Goal: Information Seeking & Learning: Learn about a topic

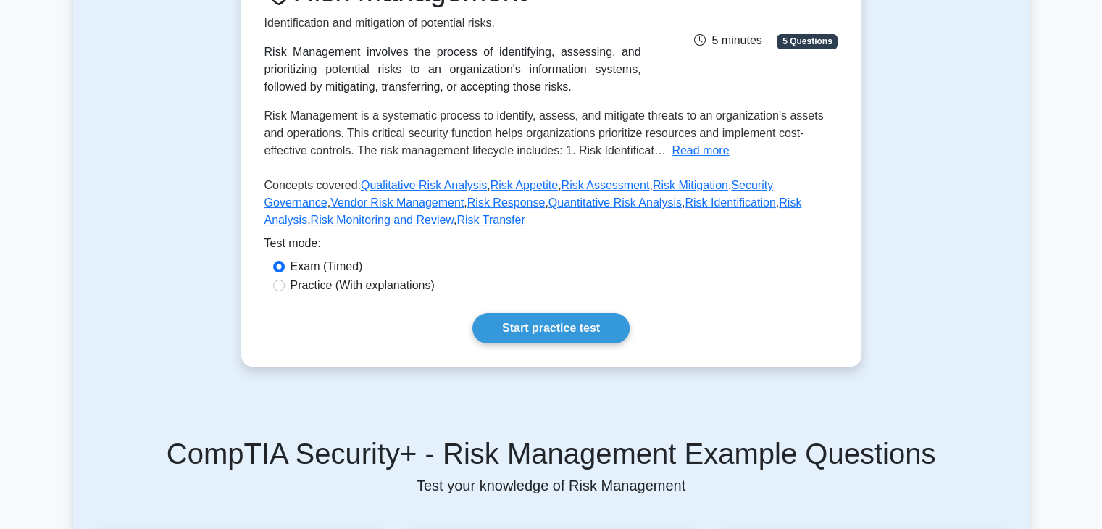
scroll to position [154, 0]
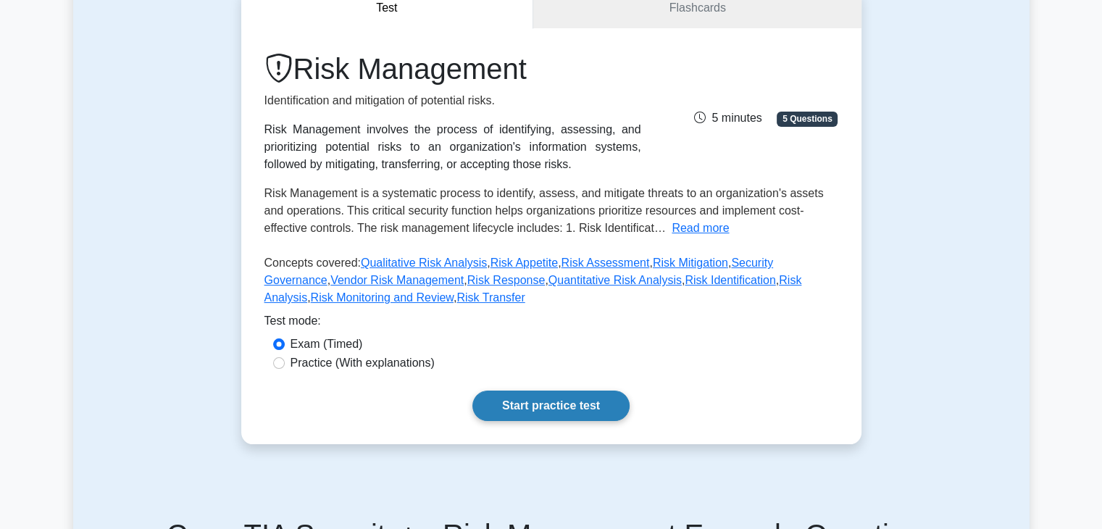
click at [569, 408] on link "Start practice test" at bounding box center [550, 405] width 157 height 30
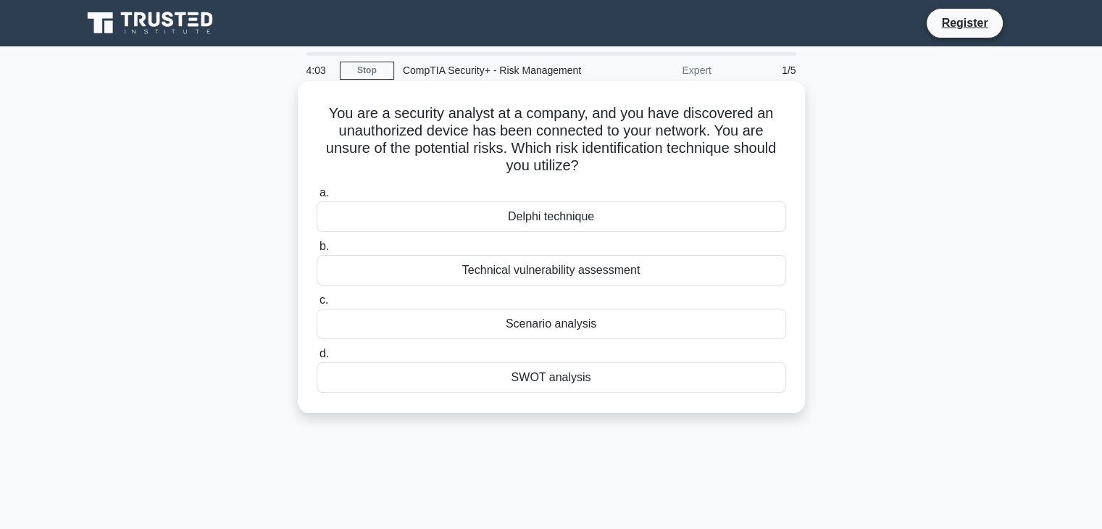
click at [560, 277] on div "Technical vulnerability assessment" at bounding box center [551, 270] width 469 height 30
click at [317, 251] on input "b. Technical vulnerability assessment" at bounding box center [317, 246] width 0 height 9
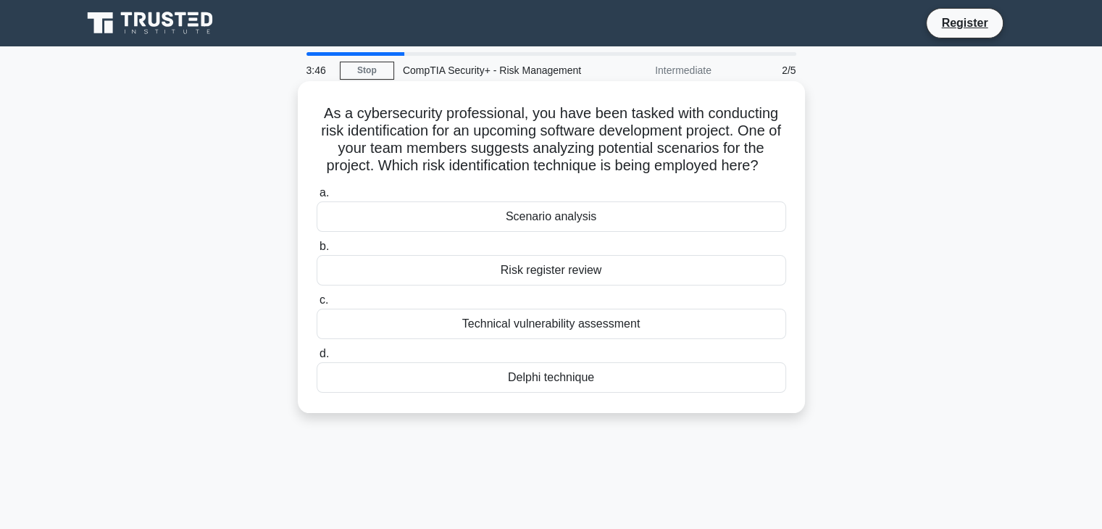
click at [557, 227] on div "Scenario analysis" at bounding box center [551, 216] width 469 height 30
click at [317, 198] on input "a. Scenario analysis" at bounding box center [317, 192] width 0 height 9
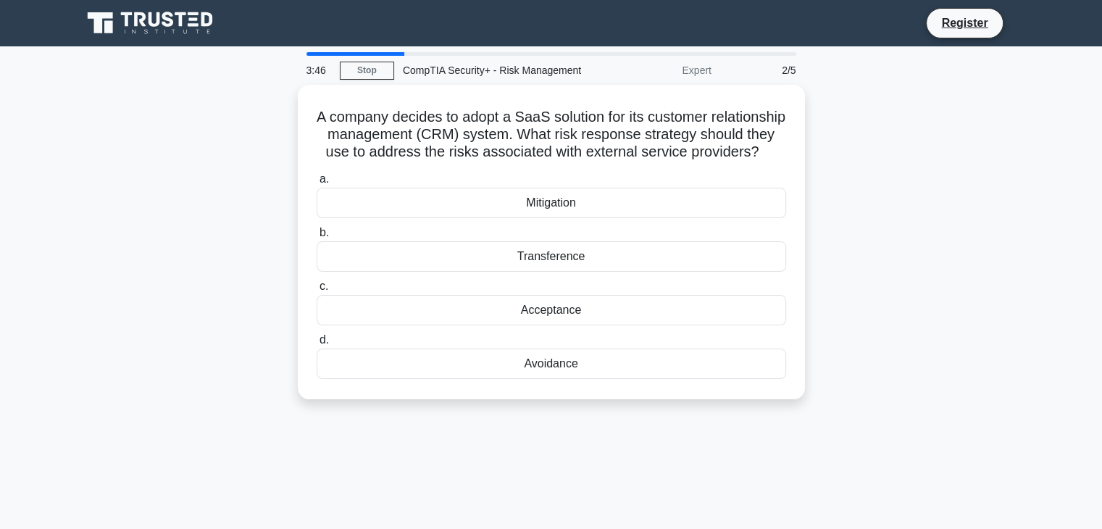
click at [557, 218] on div "Mitigation" at bounding box center [551, 203] width 469 height 30
click at [317, 184] on input "a. Mitigation" at bounding box center [317, 179] width 0 height 9
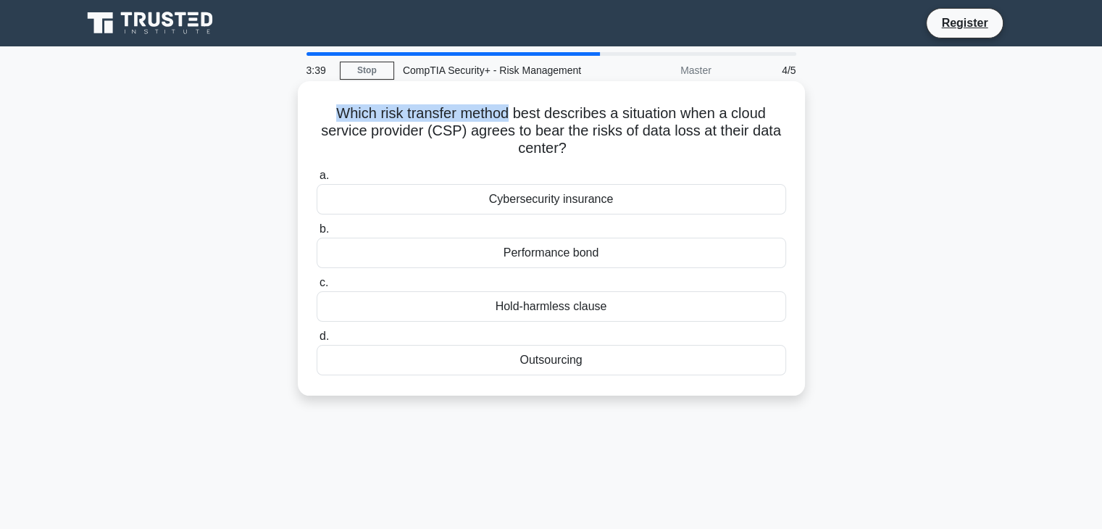
drag, startPoint x: 336, startPoint y: 118, endPoint x: 463, endPoint y: 107, distance: 127.2
click at [463, 107] on h5 "Which risk transfer method best describes a situation when a cloud service prov…" at bounding box center [551, 131] width 472 height 54
click at [416, 135] on h5 "Which risk transfer method best describes a situation when a cloud service prov…" at bounding box center [551, 131] width 472 height 54
click at [559, 207] on div "Cybersecurity insurance" at bounding box center [551, 199] width 469 height 30
click at [317, 180] on input "a. Cybersecurity insurance" at bounding box center [317, 175] width 0 height 9
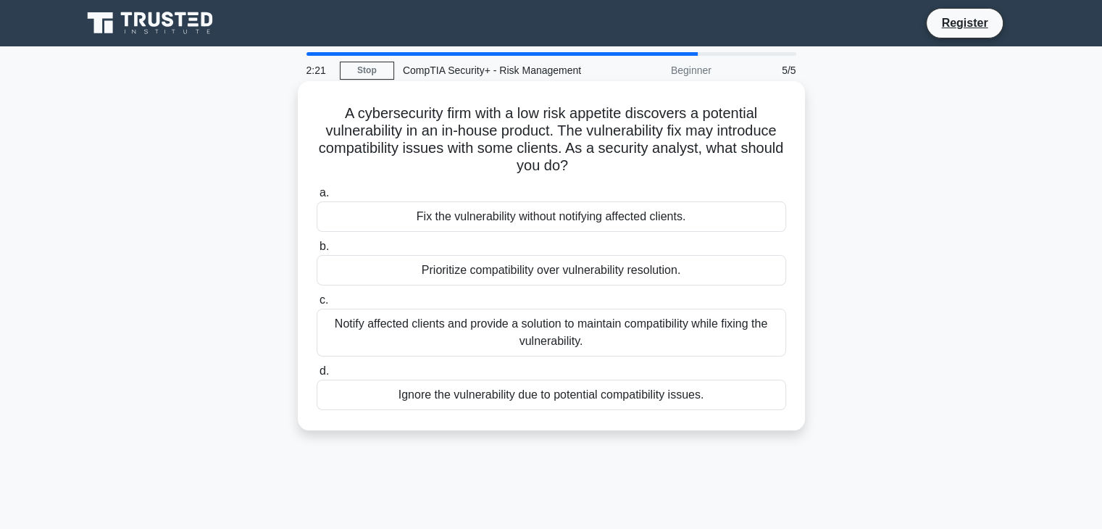
click at [496, 332] on div "Notify affected clients and provide a solution to maintain compatibility while …" at bounding box center [551, 333] width 469 height 48
click at [317, 305] on input "c. Notify affected clients and provide a solution to maintain compatibility whi…" at bounding box center [317, 300] width 0 height 9
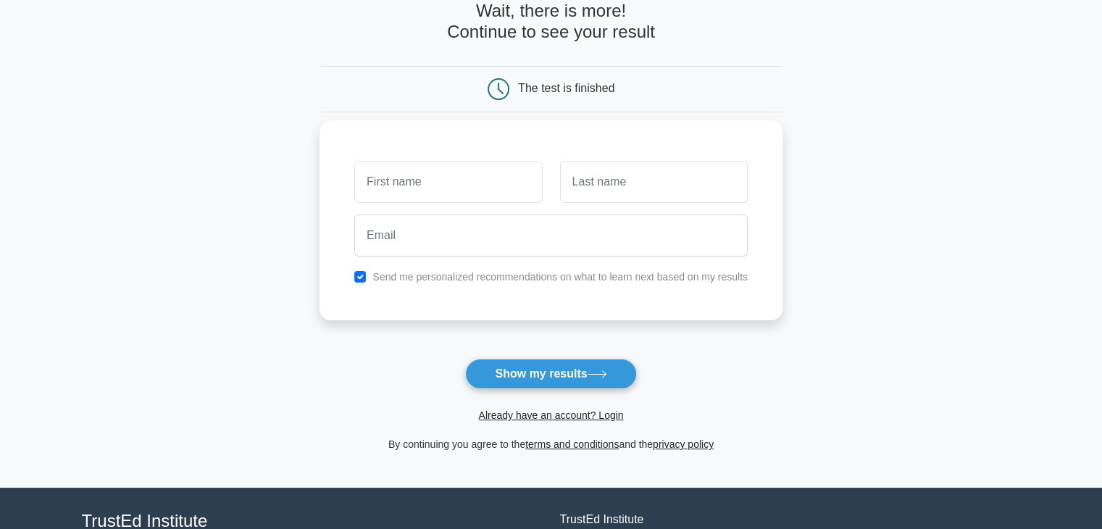
scroll to position [83, 0]
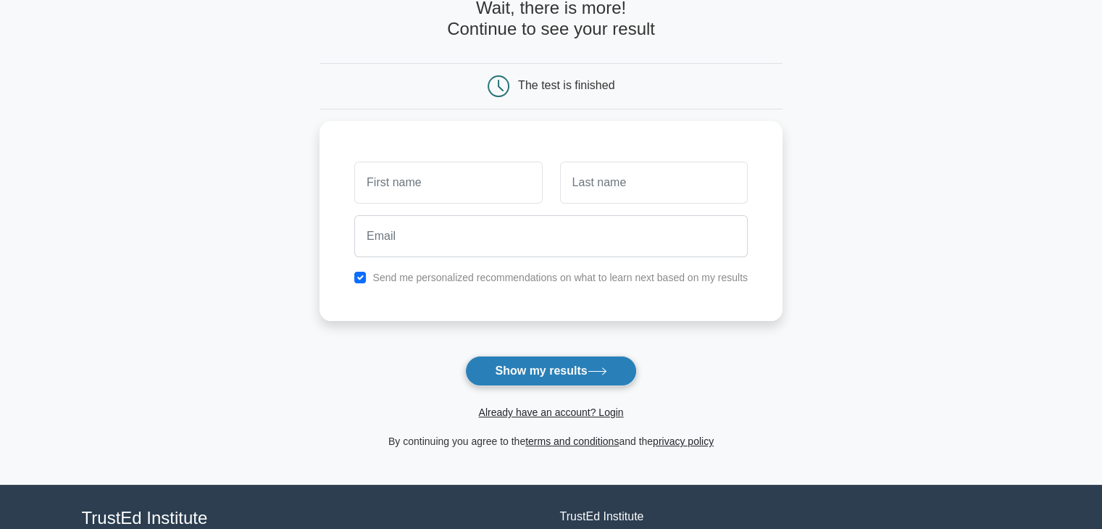
click at [555, 375] on button "Show my results" at bounding box center [550, 371] width 171 height 30
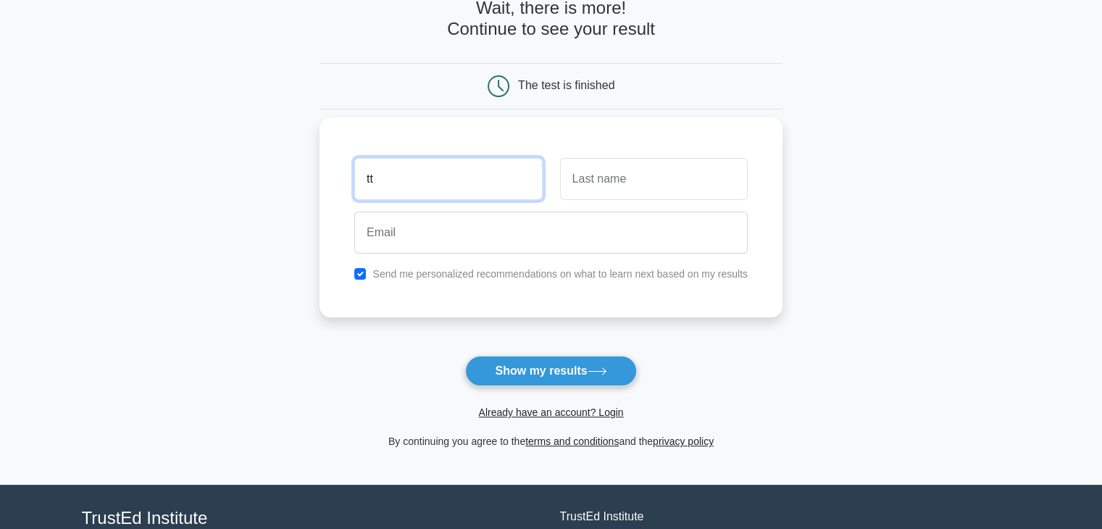
type input "tt"
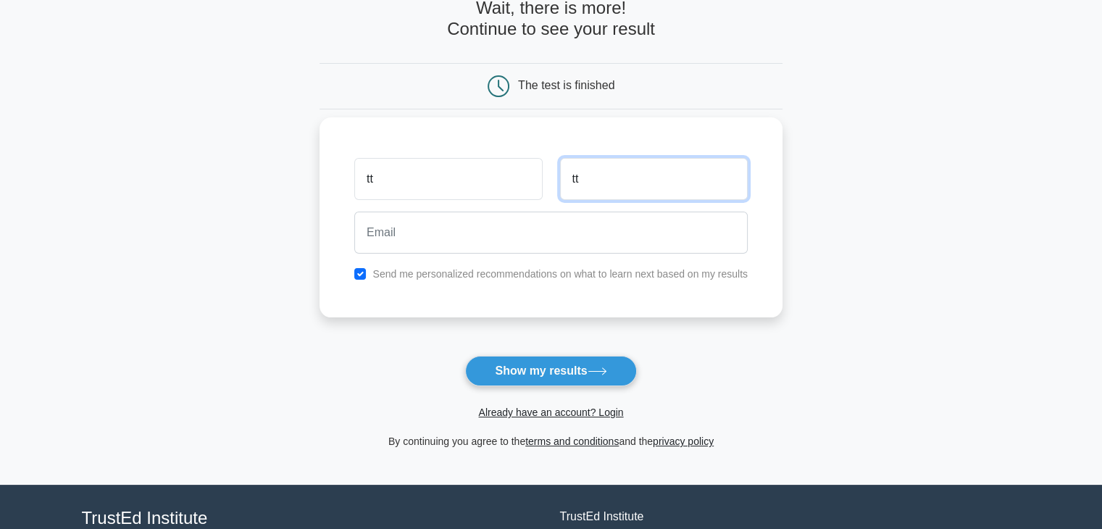
type input "tt"
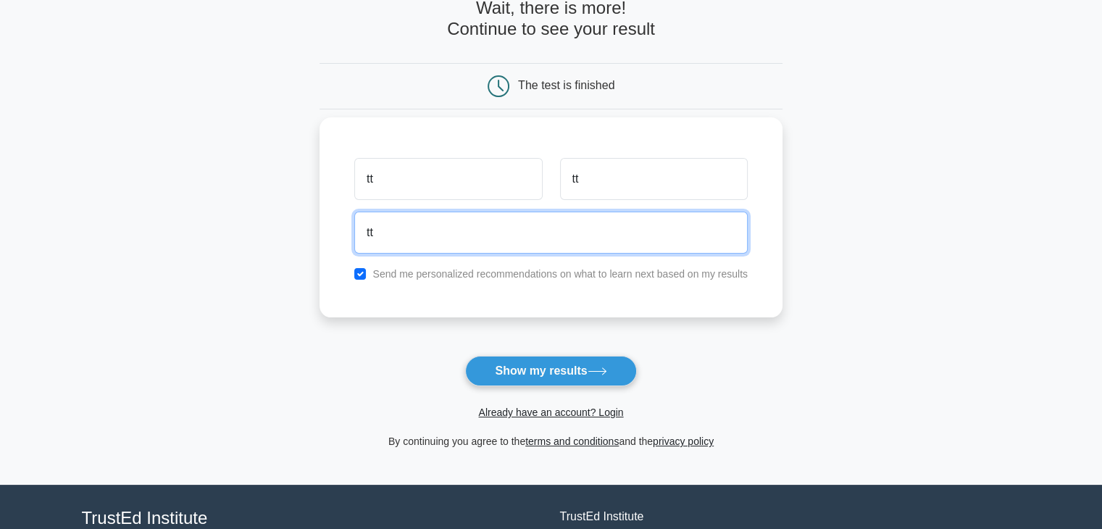
type input "tt"
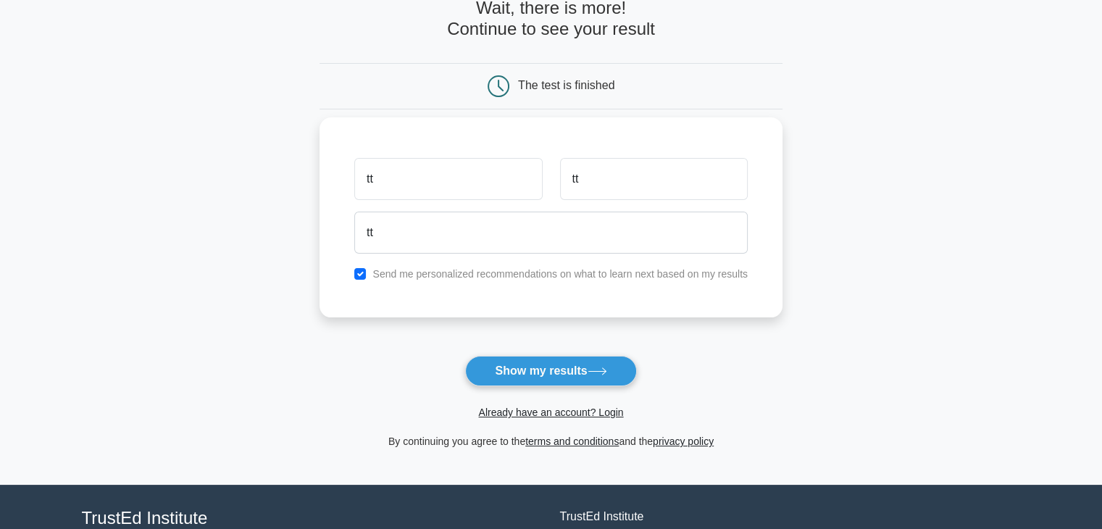
click at [446, 270] on label "Send me personalized recommendations on what to learn next based on my results" at bounding box center [559, 274] width 375 height 12
click at [438, 273] on label "Send me personalized recommendations on what to learn next based on my results" at bounding box center [559, 274] width 375 height 12
click at [365, 275] on input "checkbox" at bounding box center [360, 274] width 12 height 12
checkbox input "false"
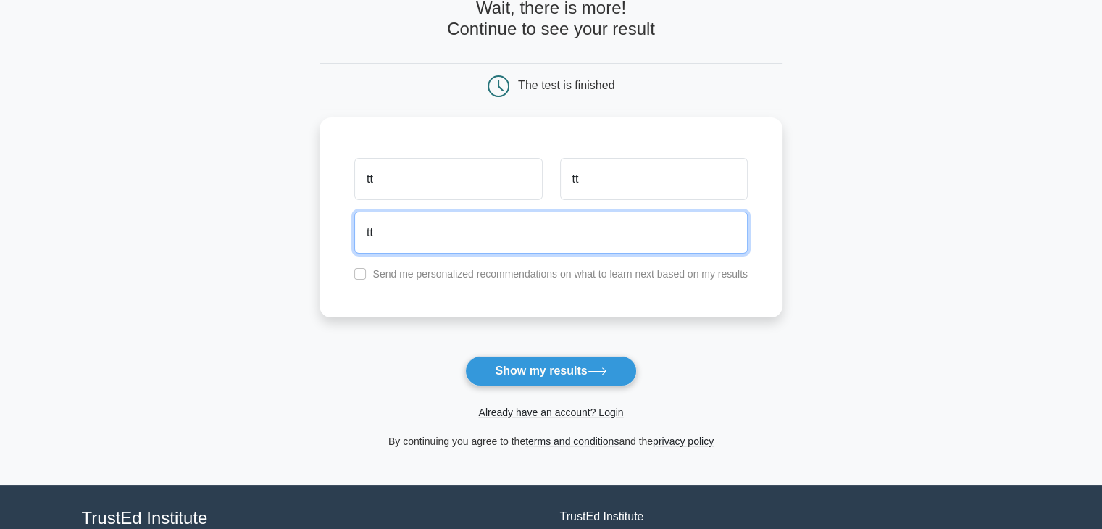
click at [403, 243] on input "tt" at bounding box center [550, 233] width 393 height 42
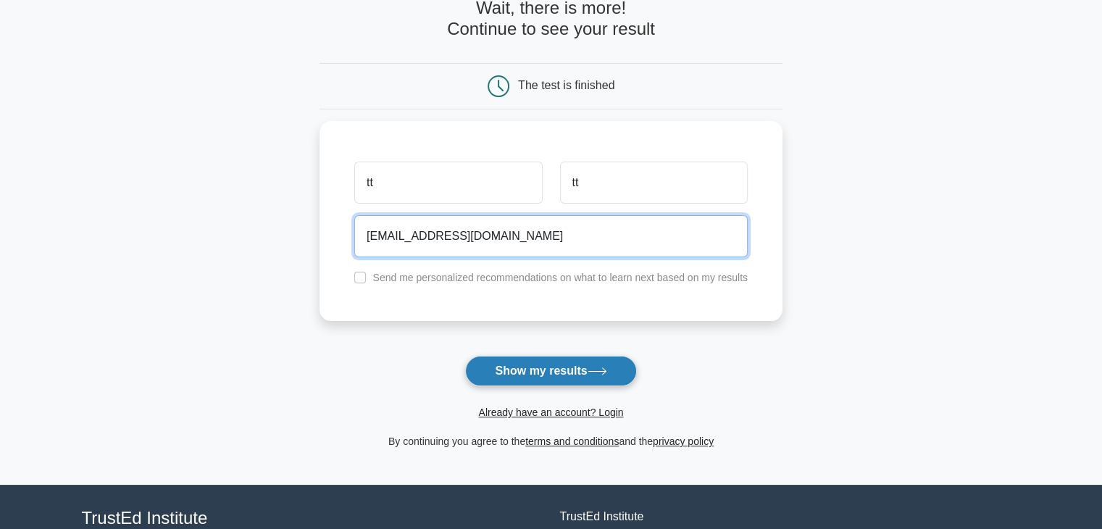
type input "tt@gmail.com"
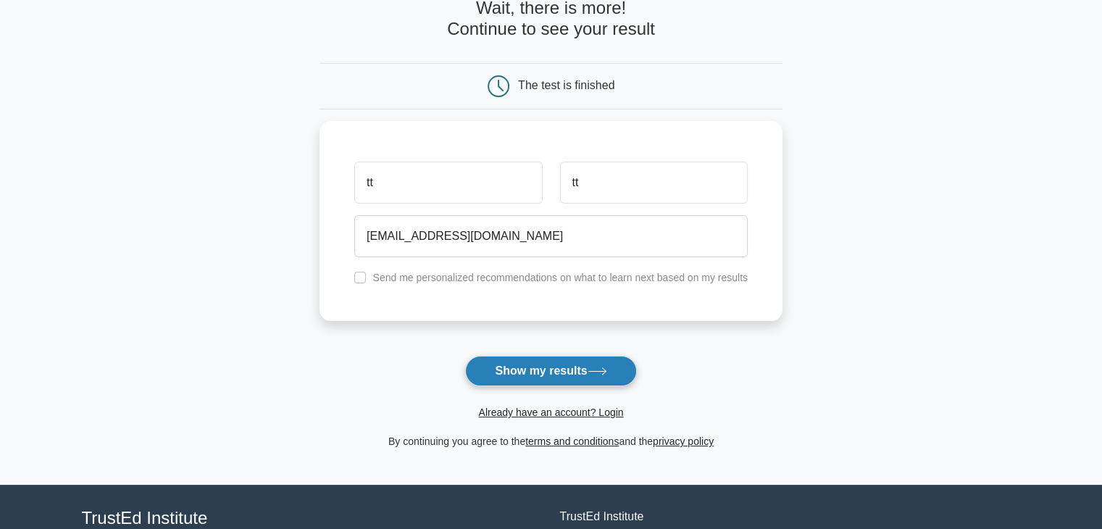
click at [527, 363] on button "Show my results" at bounding box center [550, 371] width 171 height 30
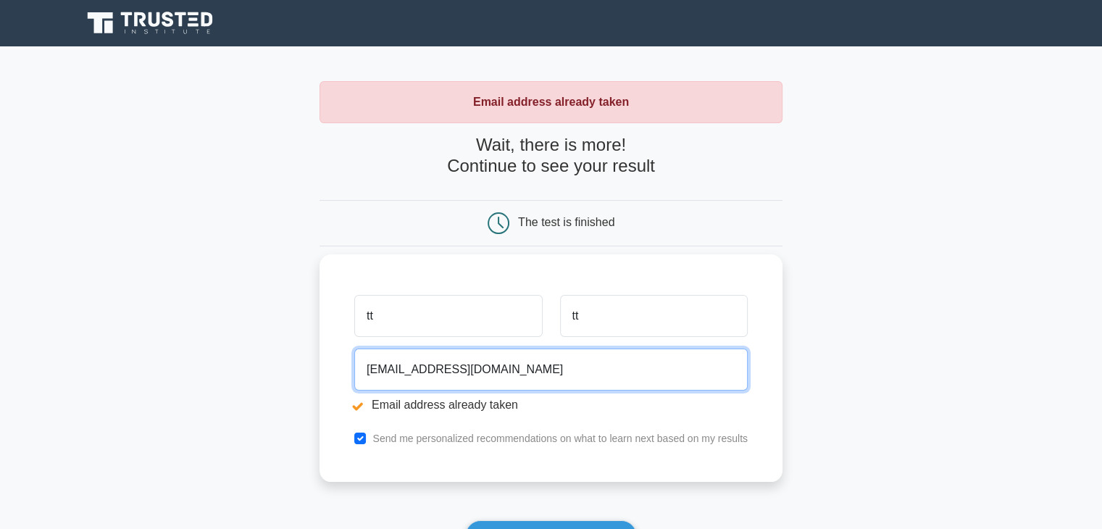
click at [374, 371] on input "tt@gmail.com" at bounding box center [550, 369] width 393 height 42
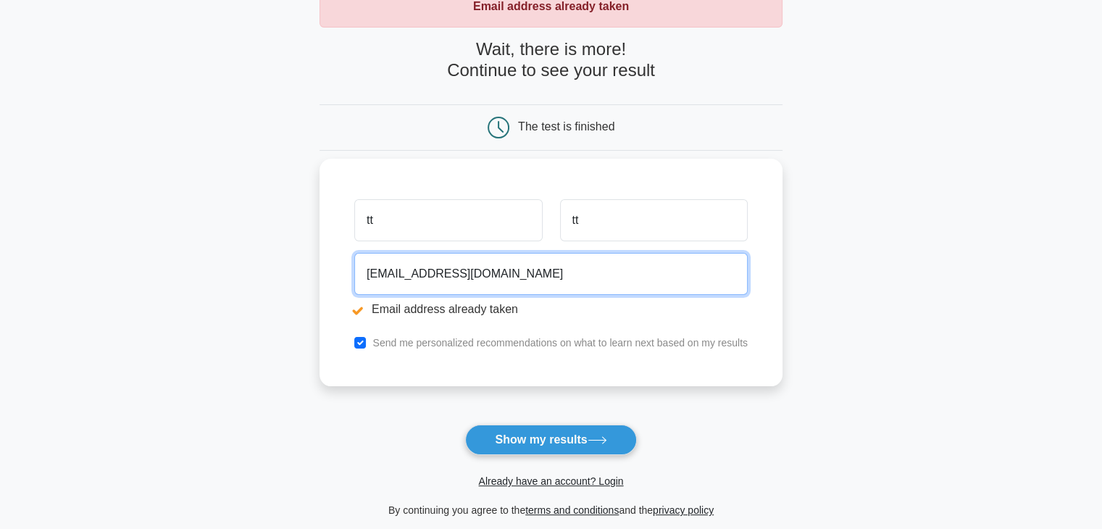
scroll to position [107, 0]
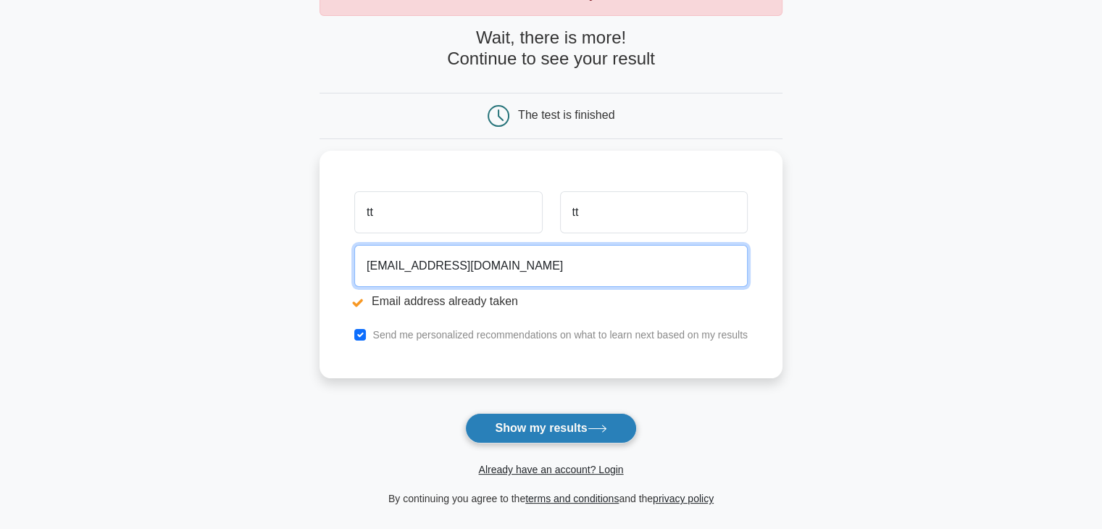
type input "toto@gmail.com"
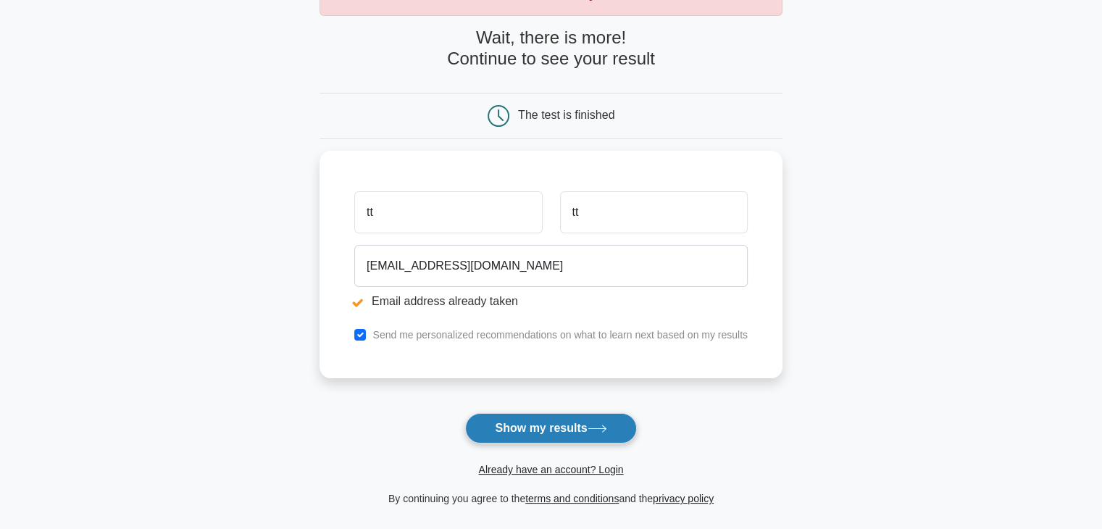
click at [525, 417] on button "Show my results" at bounding box center [550, 428] width 171 height 30
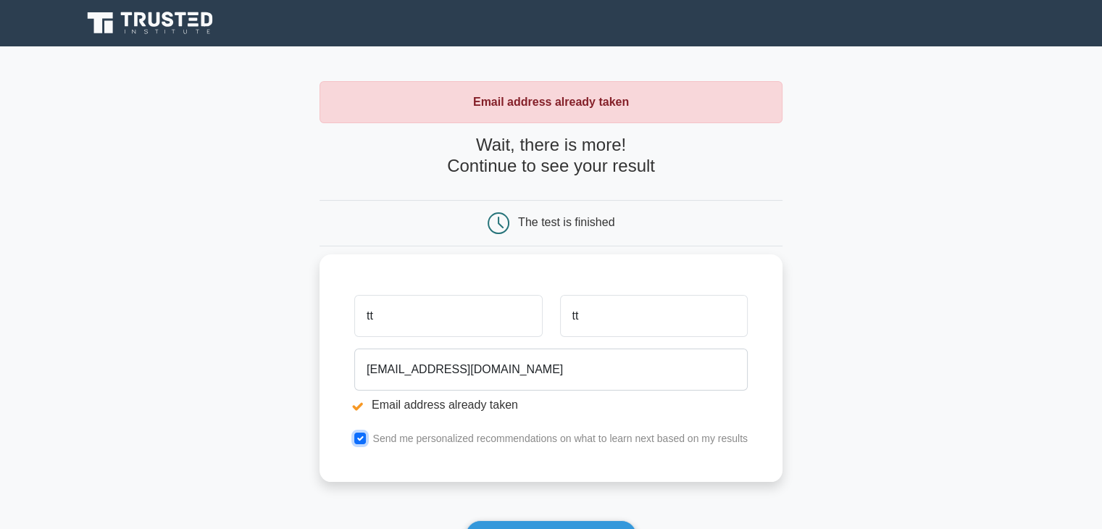
click at [360, 437] on input "checkbox" at bounding box center [360, 438] width 12 height 12
checkbox input "false"
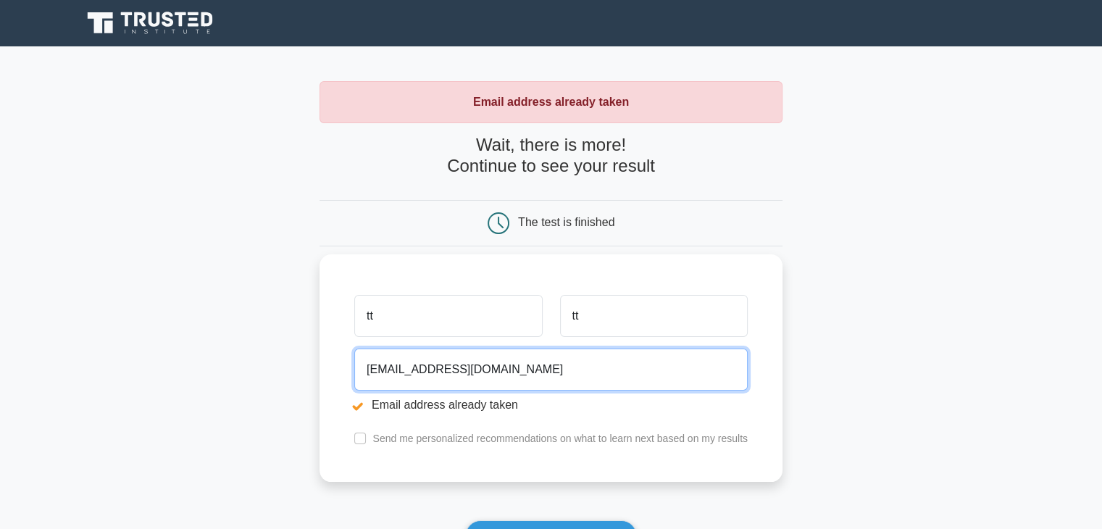
click at [380, 370] on input "toto@gmail.com" at bounding box center [550, 369] width 393 height 42
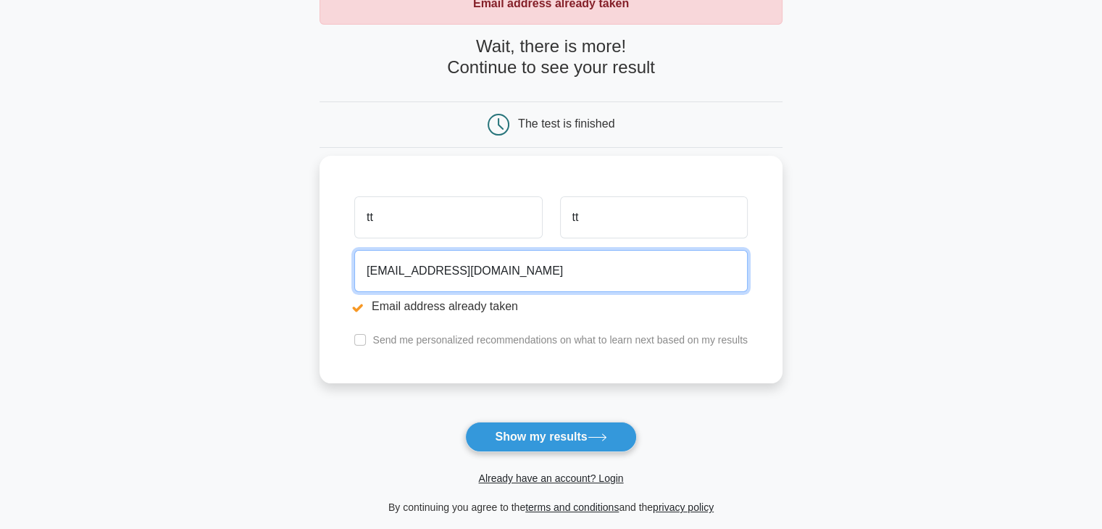
scroll to position [101, 0]
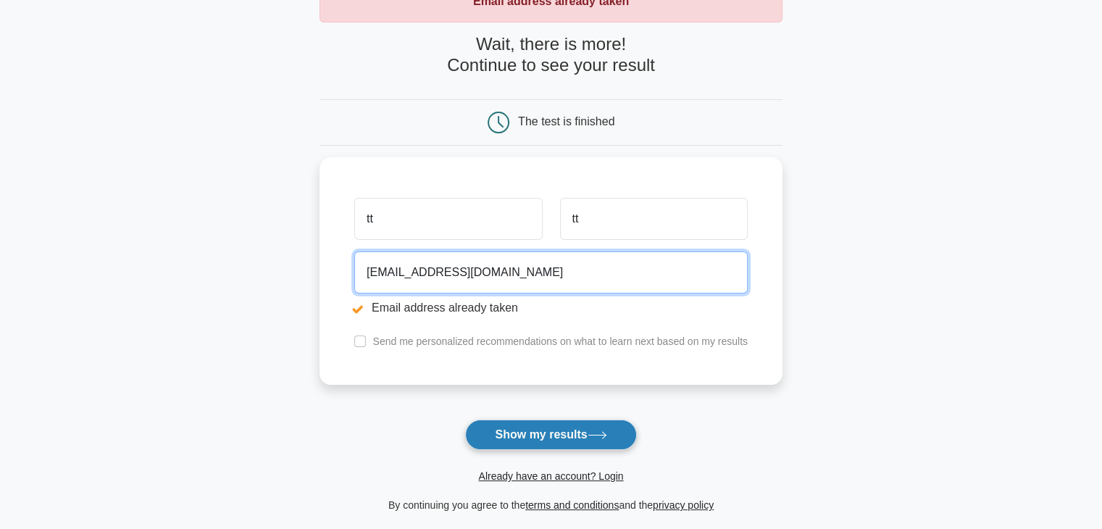
type input "totoooo@gmail.com"
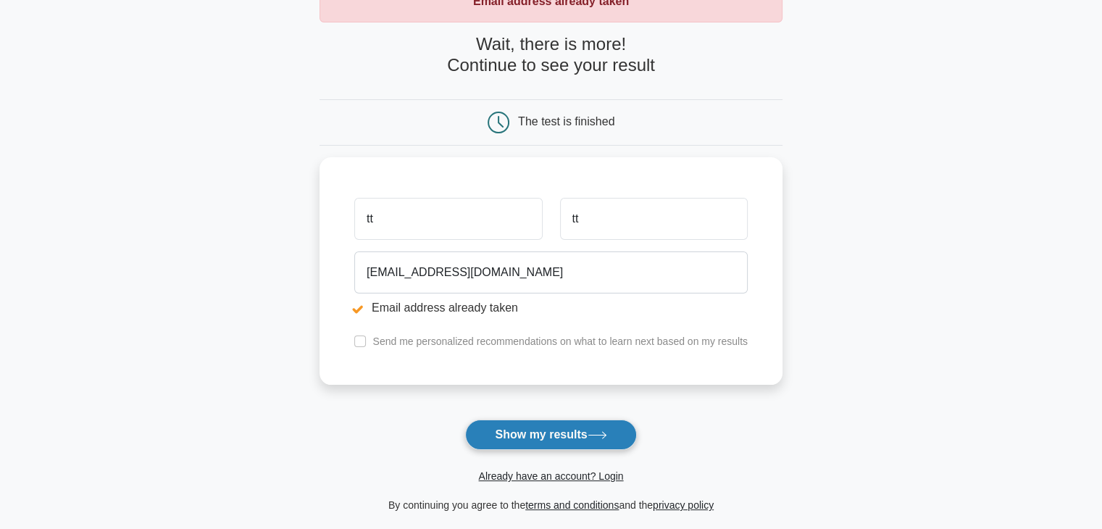
click at [496, 430] on button "Show my results" at bounding box center [550, 434] width 171 height 30
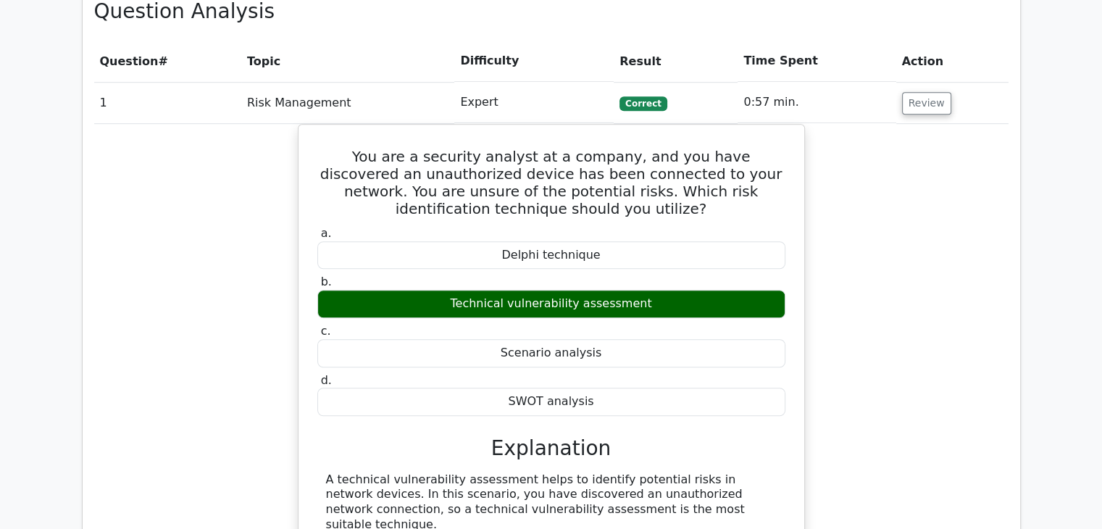
scroll to position [1011, 0]
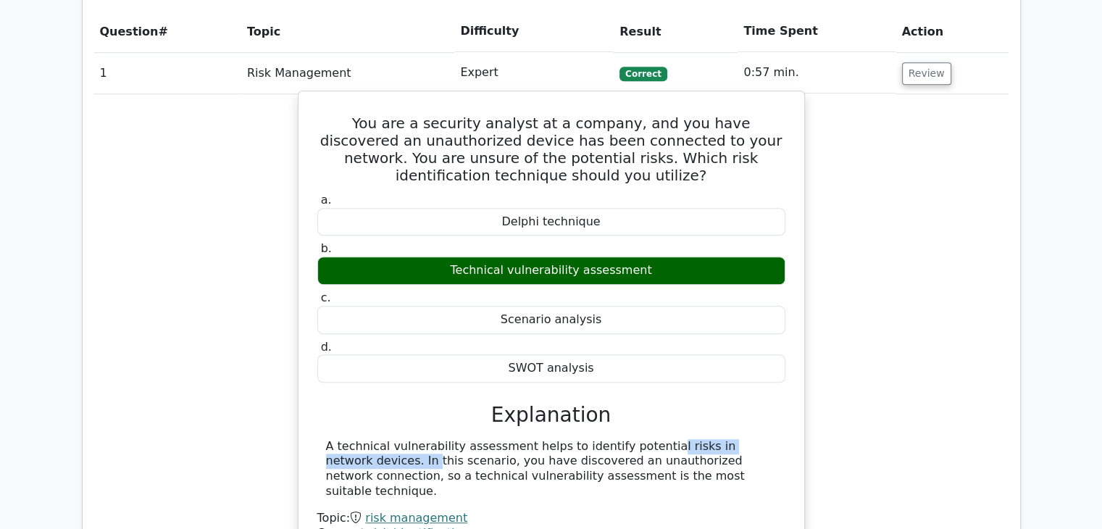
drag, startPoint x: 556, startPoint y: 414, endPoint x: 701, endPoint y: 406, distance: 145.1
click at [701, 439] on div "A technical vulnerability assessment helps to identify potential risks in netwo…" at bounding box center [551, 469] width 451 height 60
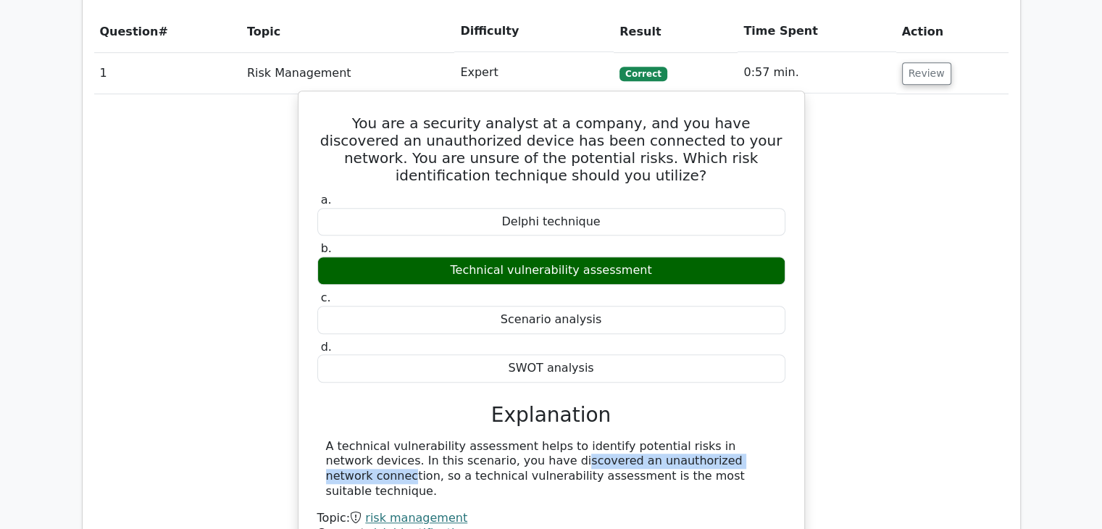
drag, startPoint x: 383, startPoint y: 425, endPoint x: 583, endPoint y: 424, distance: 200.7
click at [583, 439] on div "A technical vulnerability assessment helps to identify potential risks in netwo…" at bounding box center [551, 469] width 451 height 60
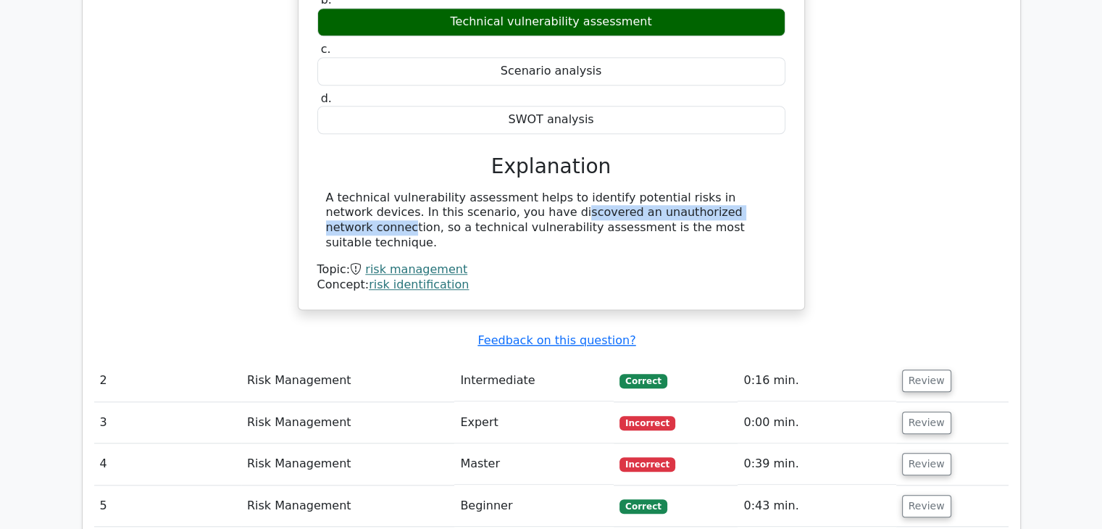
scroll to position [1263, 0]
click at [919, 369] on button "Review" at bounding box center [926, 380] width 49 height 22
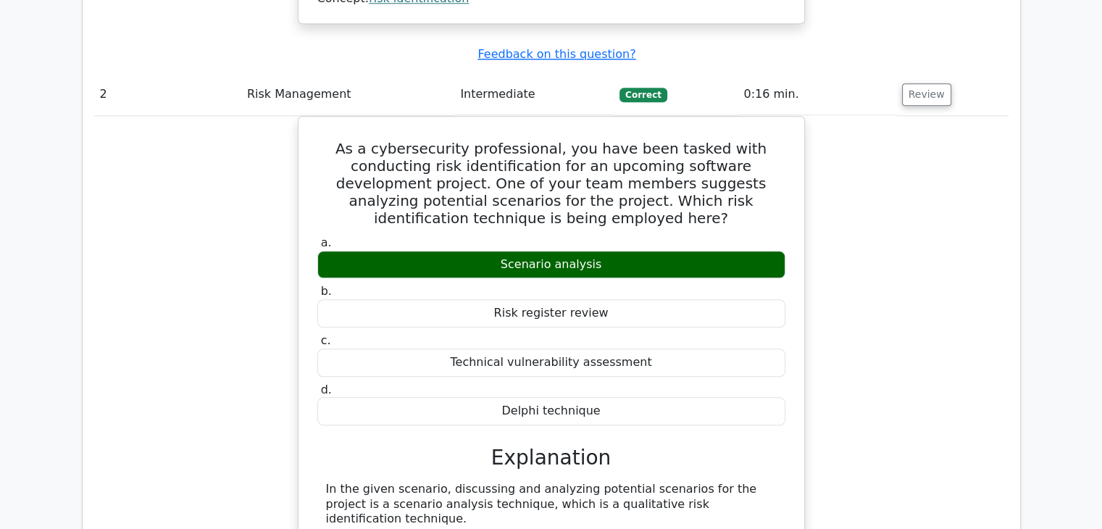
scroll to position [1549, 0]
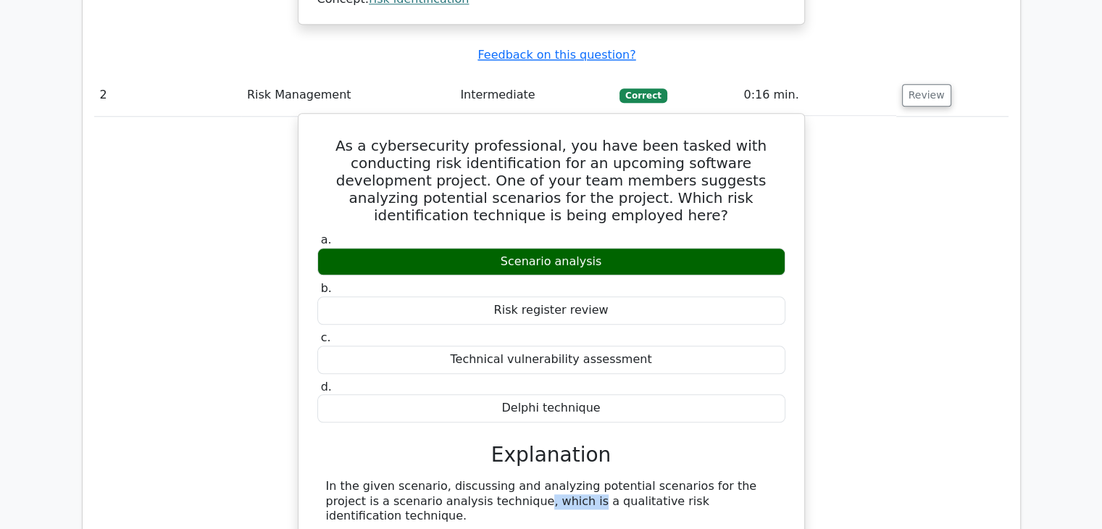
drag, startPoint x: 375, startPoint y: 431, endPoint x: 426, endPoint y: 424, distance: 51.9
click at [426, 479] on div "In the given scenario, discussing and analyzing potential scenarios for the pro…" at bounding box center [551, 501] width 451 height 45
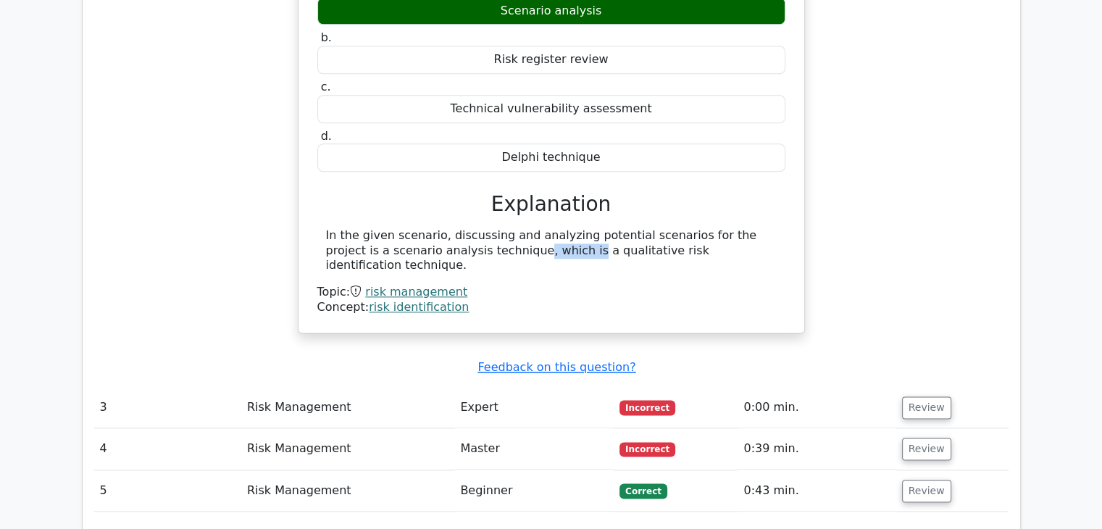
scroll to position [1805, 0]
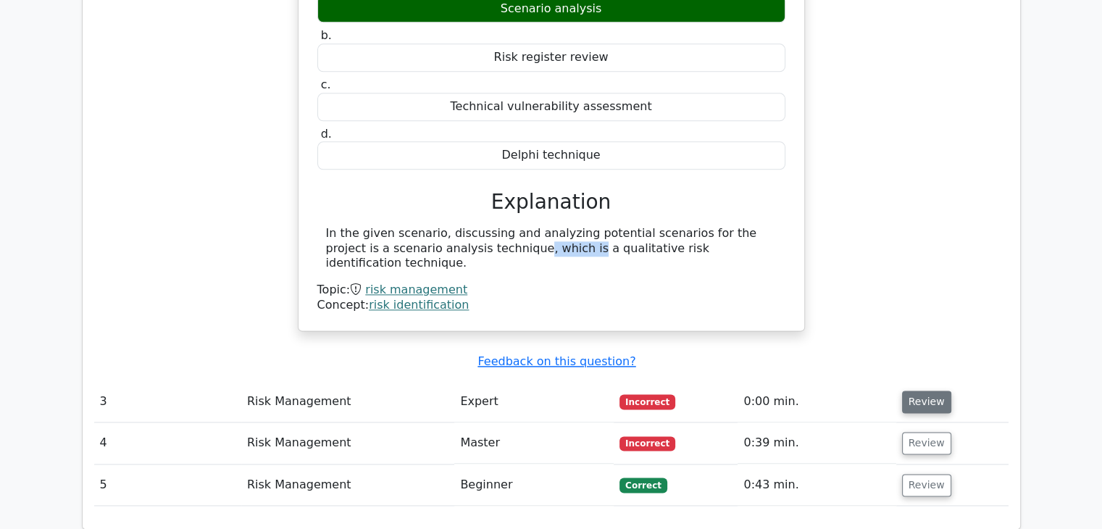
click at [919, 390] on button "Review" at bounding box center [926, 401] width 49 height 22
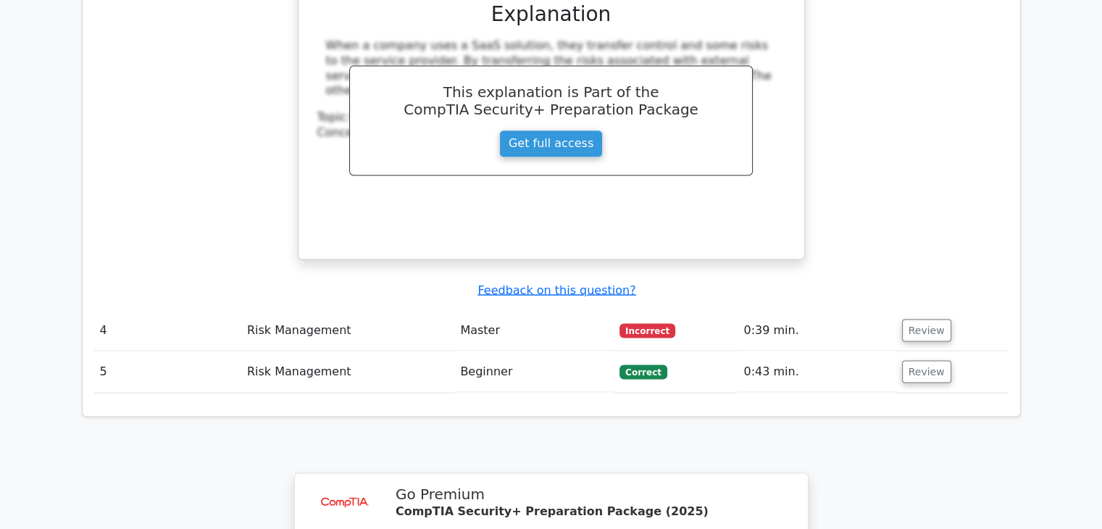
scroll to position [2538, 0]
click at [933, 318] on button "Review" at bounding box center [926, 329] width 49 height 22
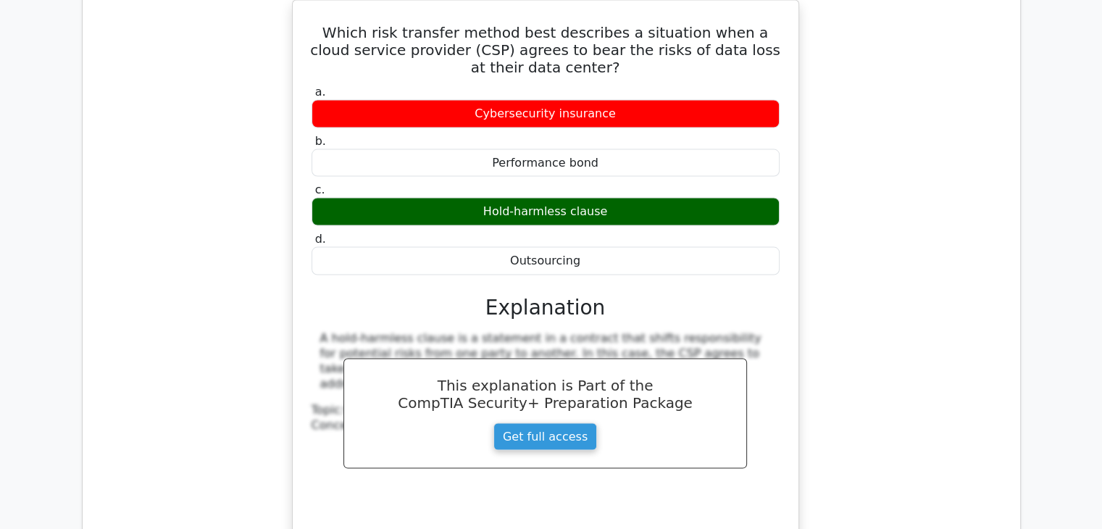
scroll to position [2831, 0]
